Goal: Task Accomplishment & Management: Manage account settings

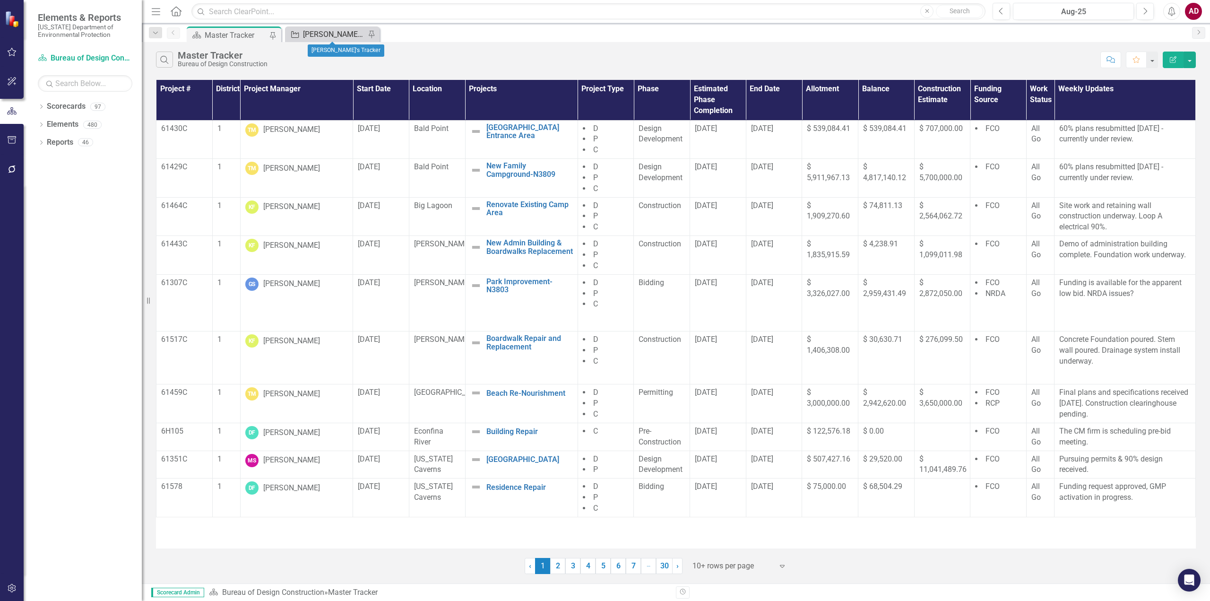
click at [346, 35] on div "[PERSON_NAME]'s Tracker" at bounding box center [334, 34] width 62 height 12
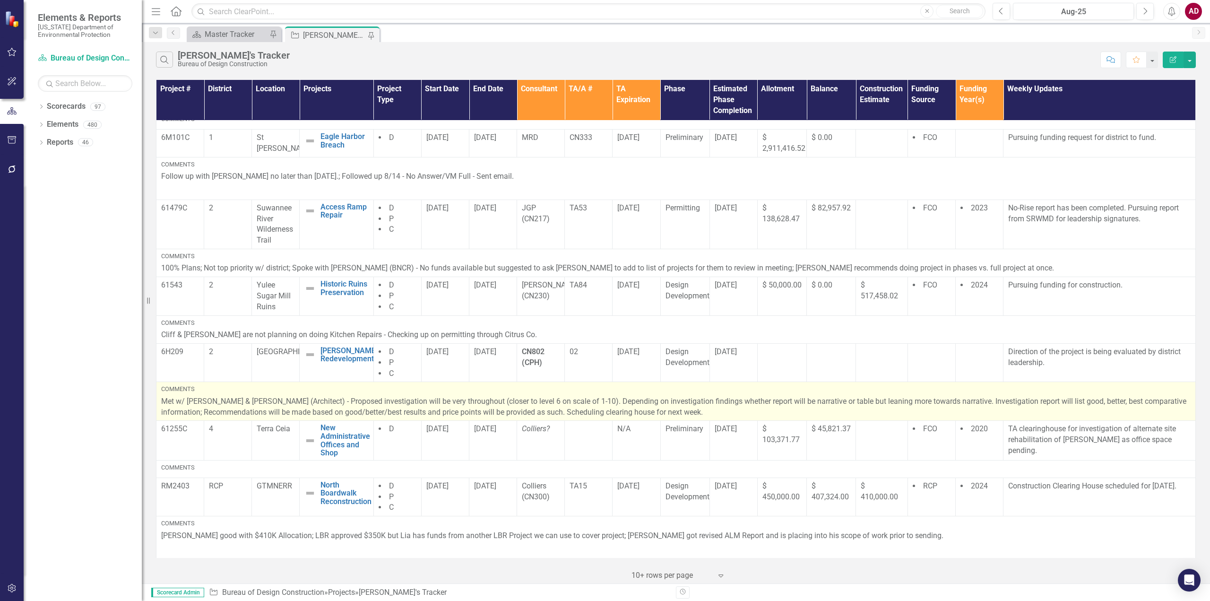
scroll to position [95, 0]
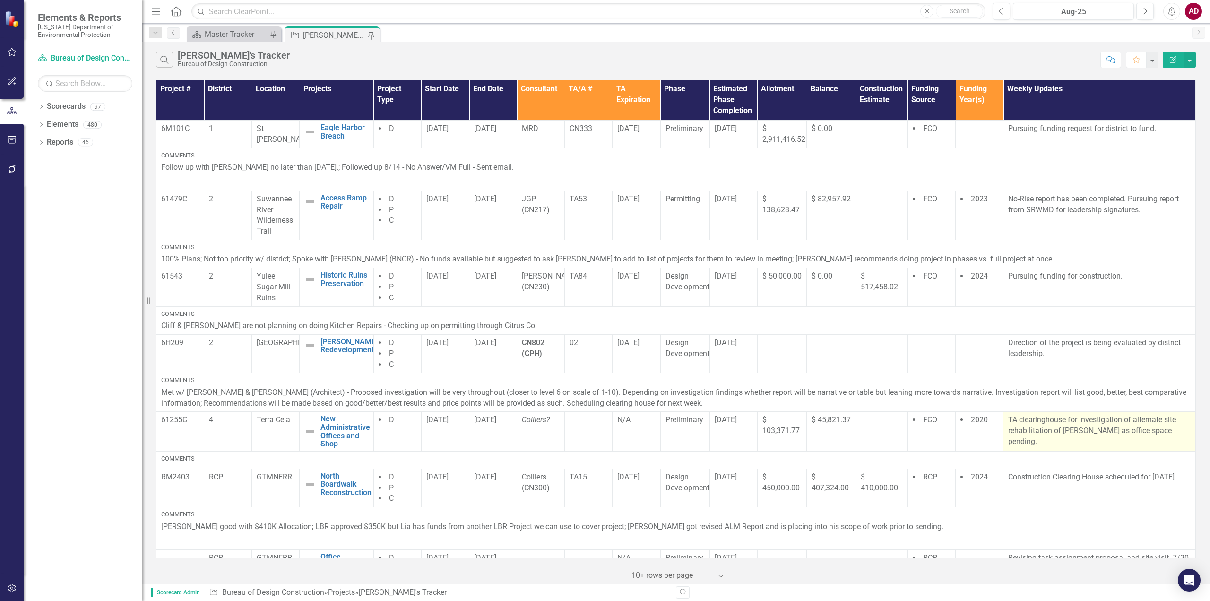
click at [1163, 433] on p "TA clearinghouse for investigation of alternate site rehabilitation of [PERSON_…" at bounding box center [1099, 431] width 182 height 33
click at [1163, 435] on p "TA clearinghouse for investigation of alternate site rehabilitation of [PERSON_…" at bounding box center [1099, 431] width 182 height 33
click at [1163, 436] on p "TA clearinghouse for investigation of alternate site rehabilitation of [PERSON_…" at bounding box center [1099, 431] width 182 height 33
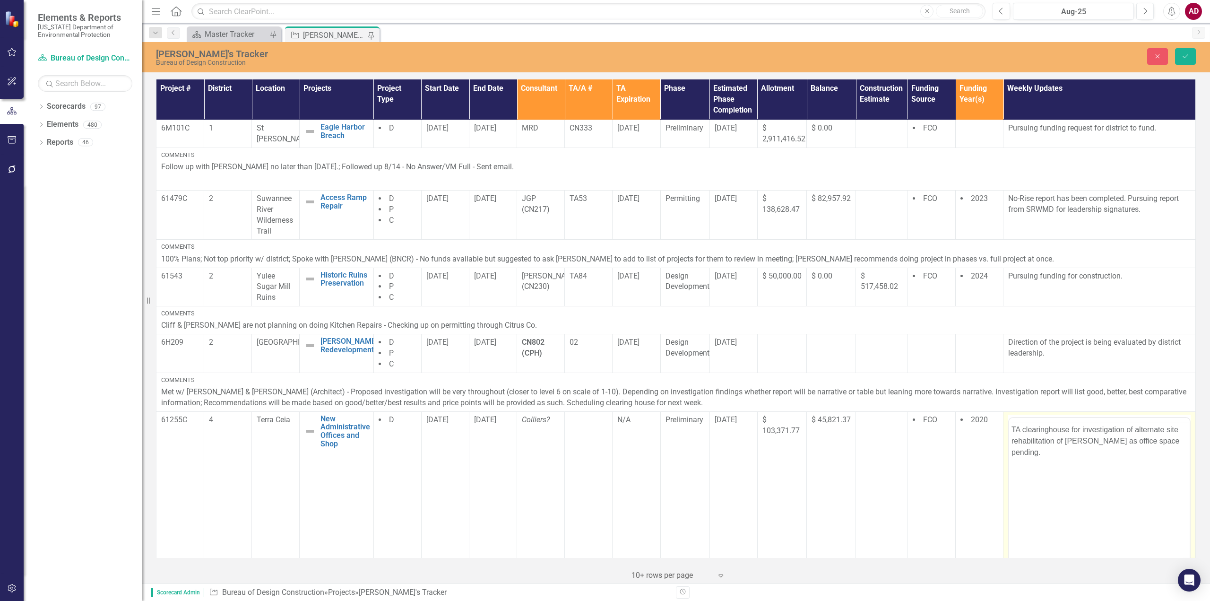
scroll to position [0, 0]
drag, startPoint x: 1088, startPoint y: 458, endPoint x: 1165, endPoint y: 459, distance: 77.1
click at [1165, 459] on p "TA clearinghouse for investigation of alternate site rehabilitation of [PERSON_…" at bounding box center [1100, 459] width 176 height 34
click at [1027, 485] on body "TA clearinghouse for investigation of alternate site rehabilitation of [PERSON_…" at bounding box center [1099, 511] width 181 height 142
click at [1030, 473] on p "TA clearinghouse for investigation of alternate site rehabilitation of [PERSON_…" at bounding box center [1100, 459] width 176 height 34
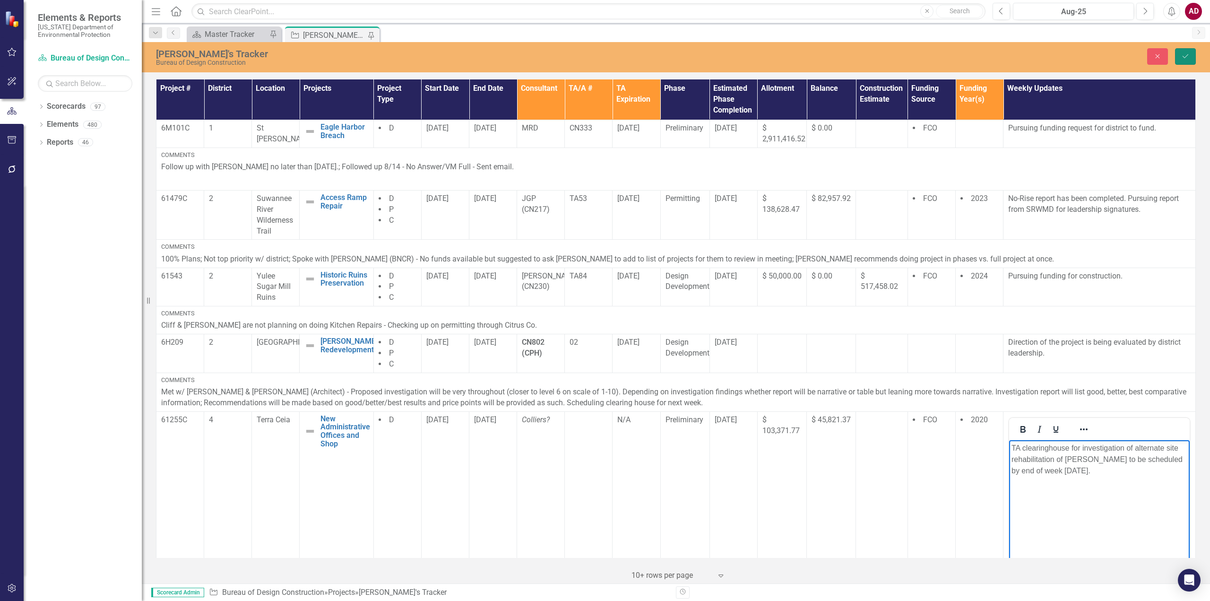
click at [1186, 54] on icon "Save" at bounding box center [1185, 56] width 9 height 7
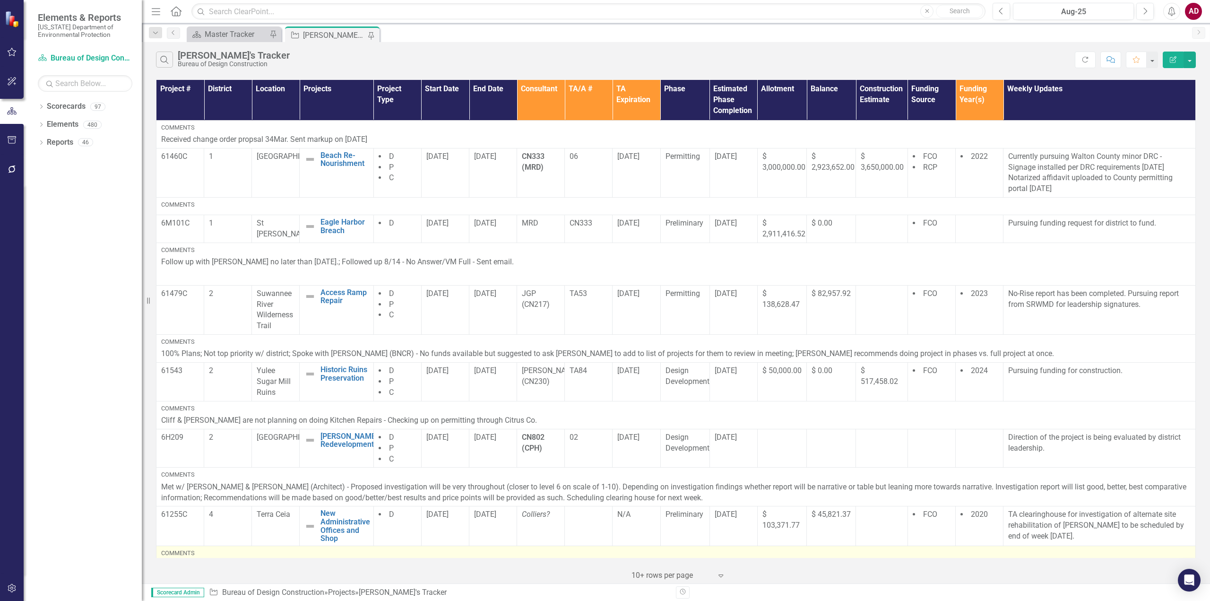
scroll to position [195, 0]
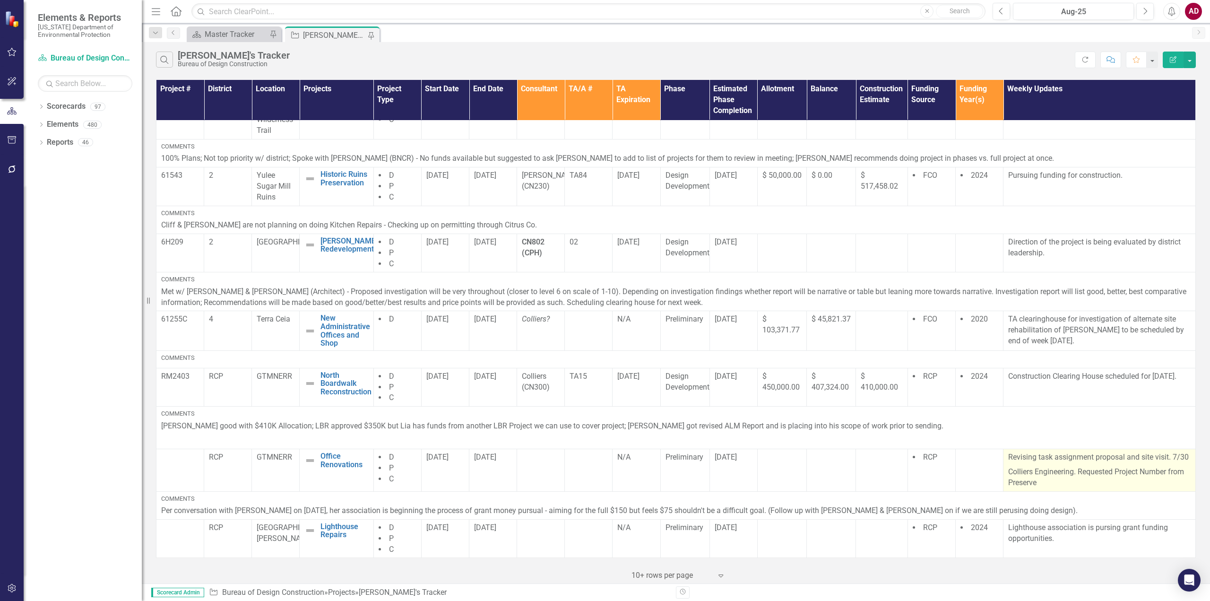
click at [1168, 456] on p "Revising task assignment proposal and site visit. 7/30" at bounding box center [1099, 458] width 182 height 13
drag, startPoint x: 1168, startPoint y: 456, endPoint x: 1188, endPoint y: 461, distance: 21.0
click at [1188, 461] on td "Revising task assignment proposal and site visit. 7/30 Colliers Engineering. Re…" at bounding box center [1099, 470] width 192 height 43
click at [1138, 475] on p "Colliers Engineering. Requested Project Number from Preserve" at bounding box center [1099, 477] width 182 height 24
click at [1137, 475] on p "Colliers Engineering. Requested Project Number from Preserve" at bounding box center [1099, 477] width 182 height 24
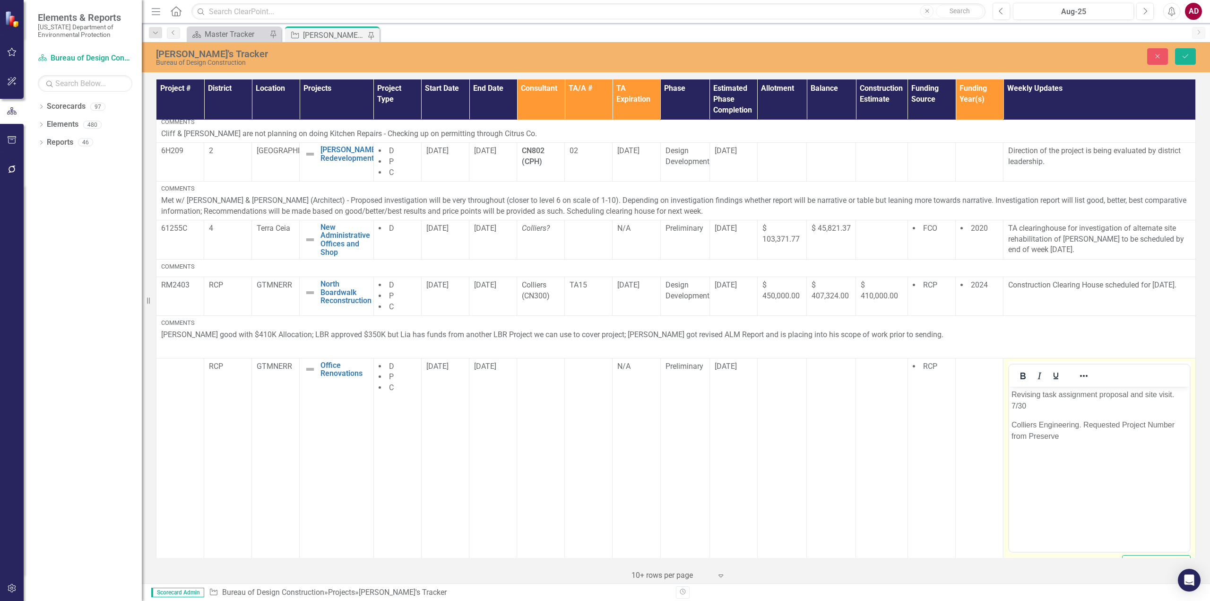
scroll to position [290, 0]
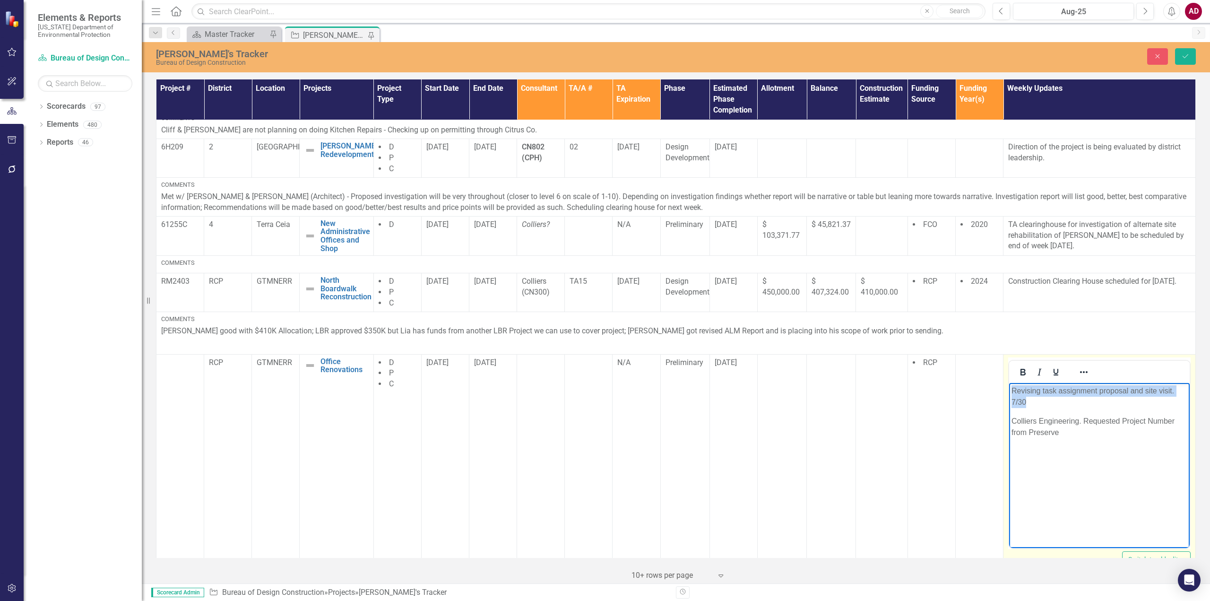
drag, startPoint x: 1028, startPoint y: 402, endPoint x: 1011, endPoint y: 393, distance: 19.7
click at [1011, 393] on body "Revising task assignment proposal and site visit. 7/30 Colliers Engineering. Re…" at bounding box center [1099, 453] width 181 height 142
click at [1077, 392] on p "Colliers Engineering. Requested Project Number from Preserve" at bounding box center [1100, 396] width 176 height 23
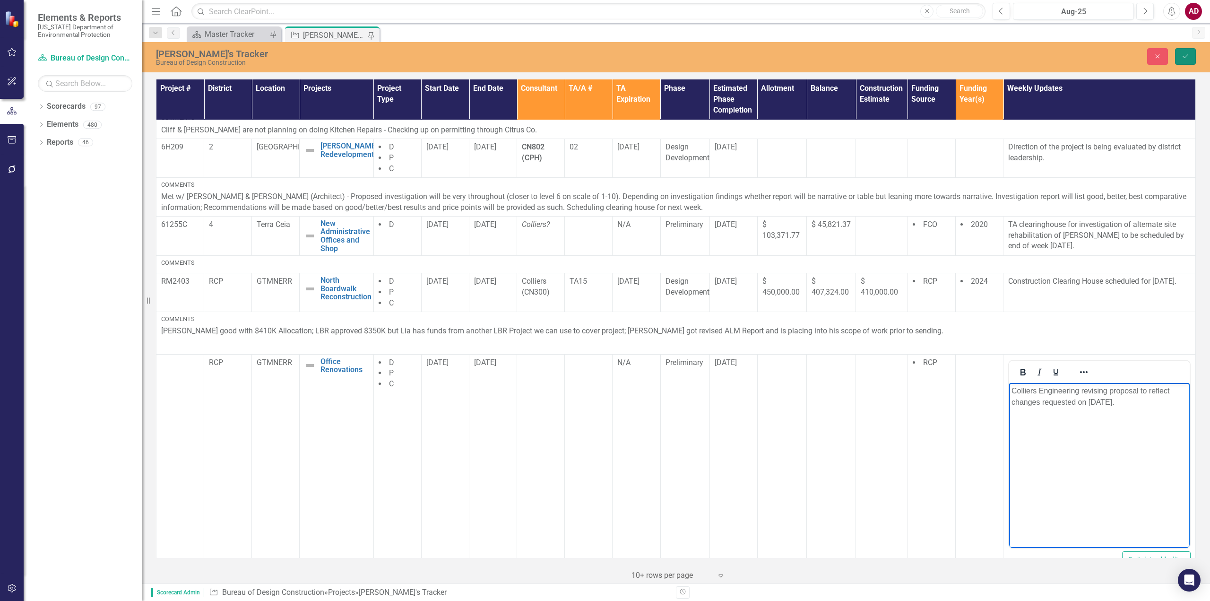
click at [1185, 56] on icon "Save" at bounding box center [1185, 56] width 9 height 7
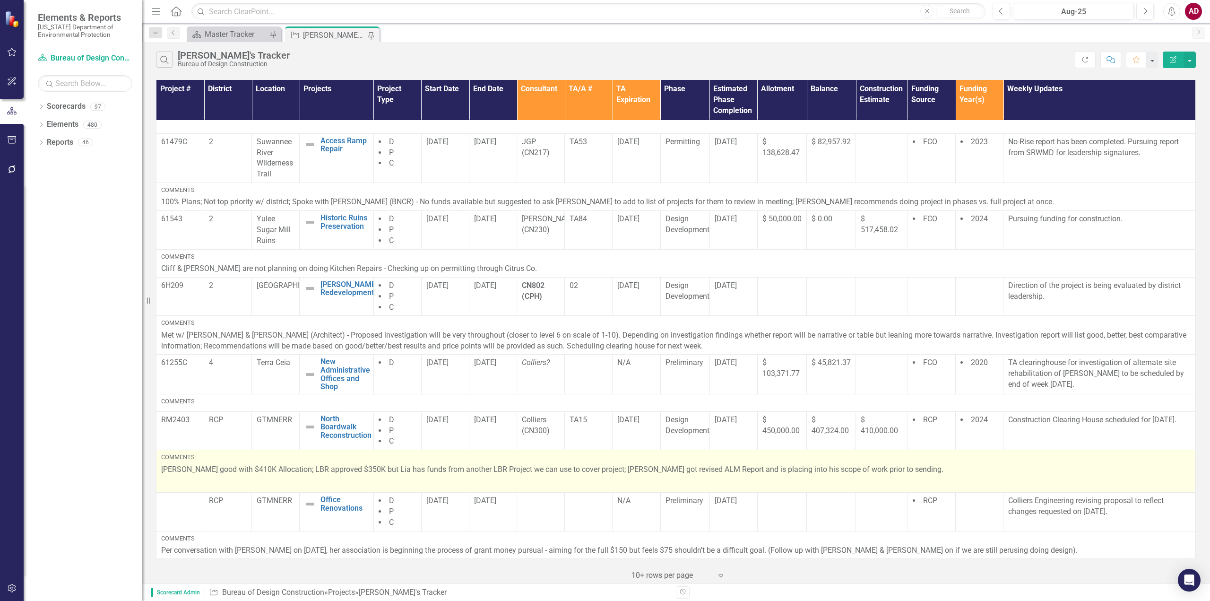
scroll to position [191, 0]
